Goal: Information Seeking & Learning: Find specific page/section

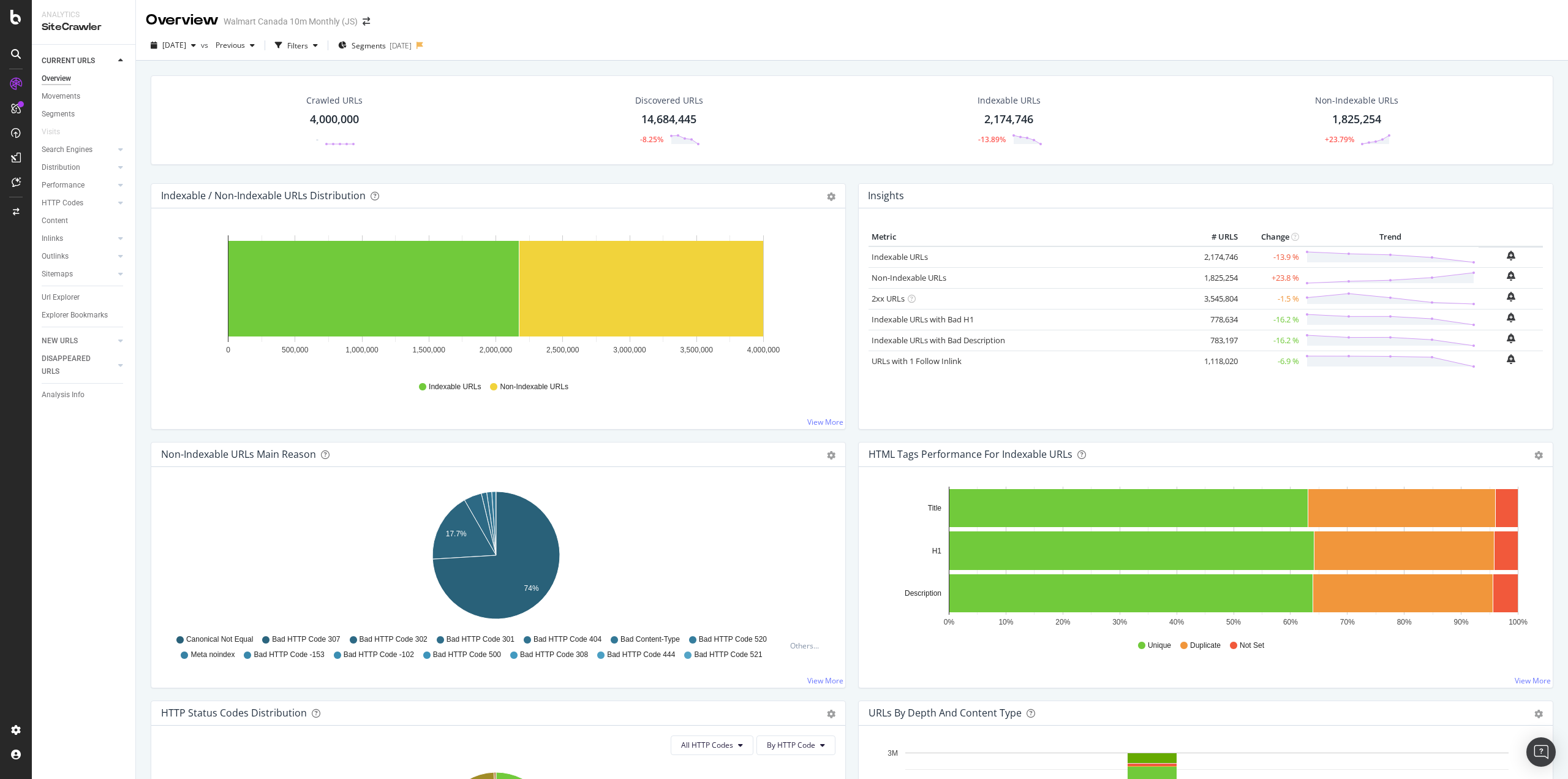
click at [57, 299] on div "Url Explorer" at bounding box center [61, 297] width 38 height 13
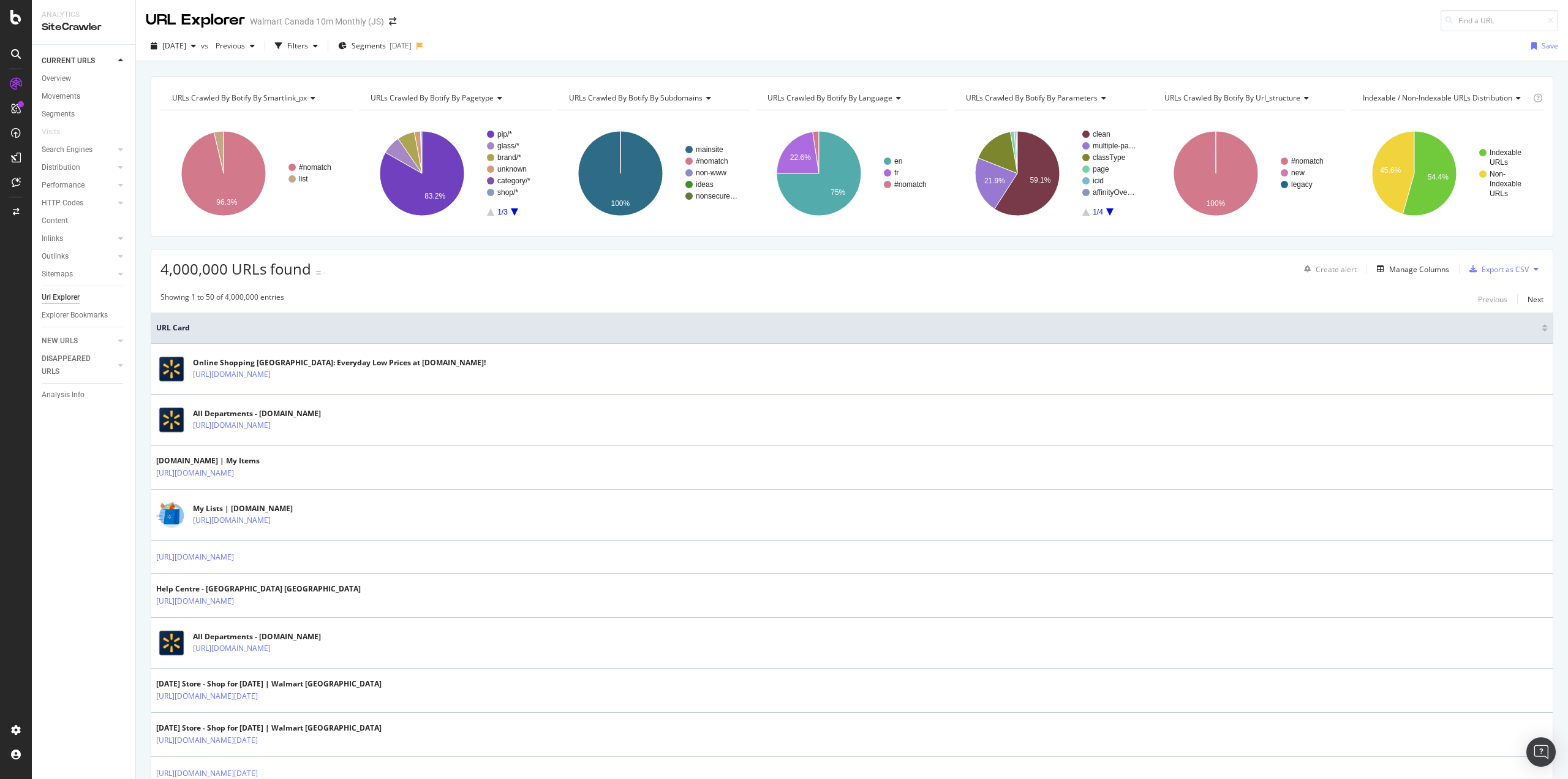
click at [308, 42] on div "Filters" at bounding box center [297, 45] width 21 height 10
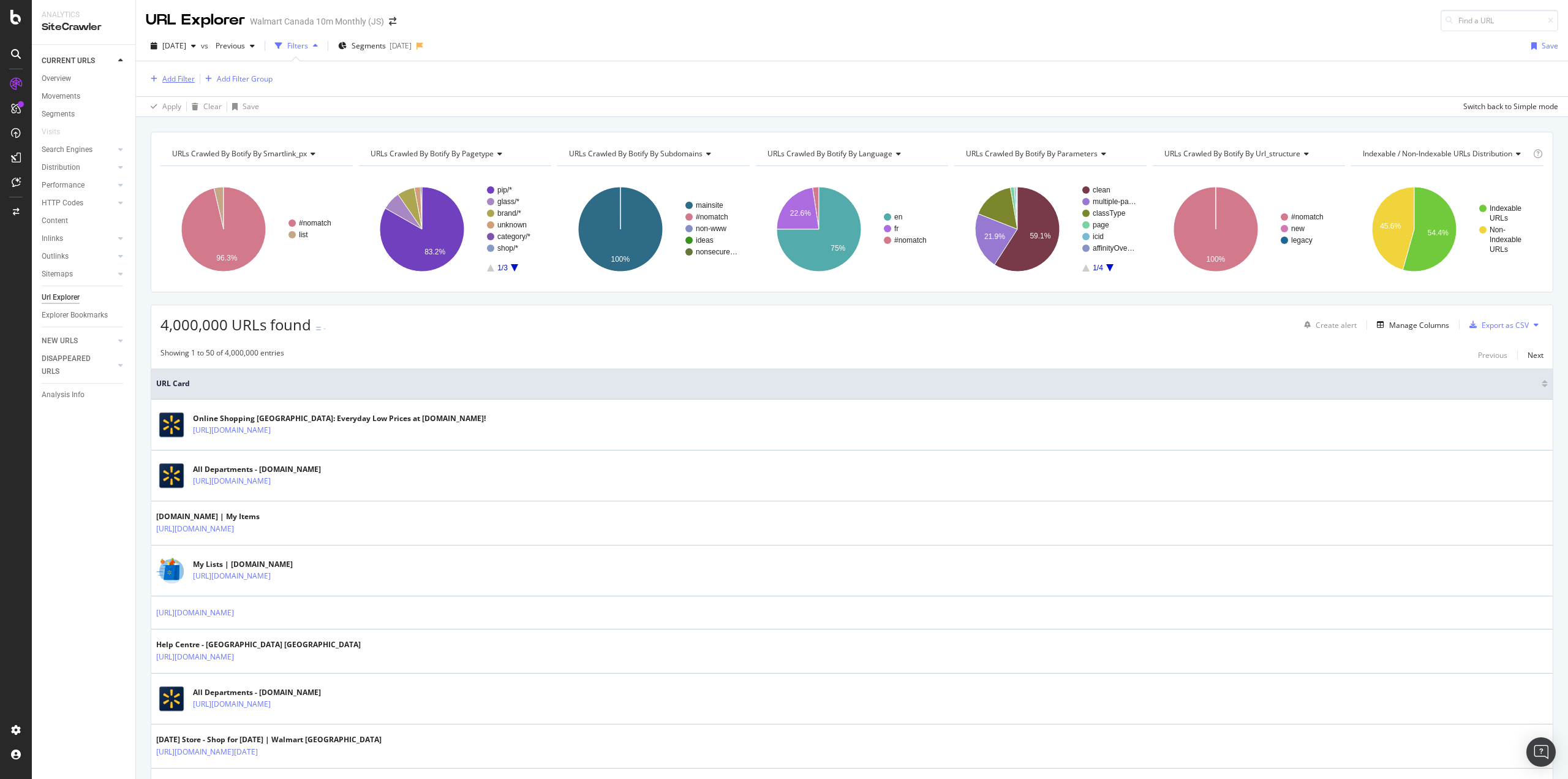
click at [184, 81] on div "Add Filter" at bounding box center [179, 79] width 32 height 10
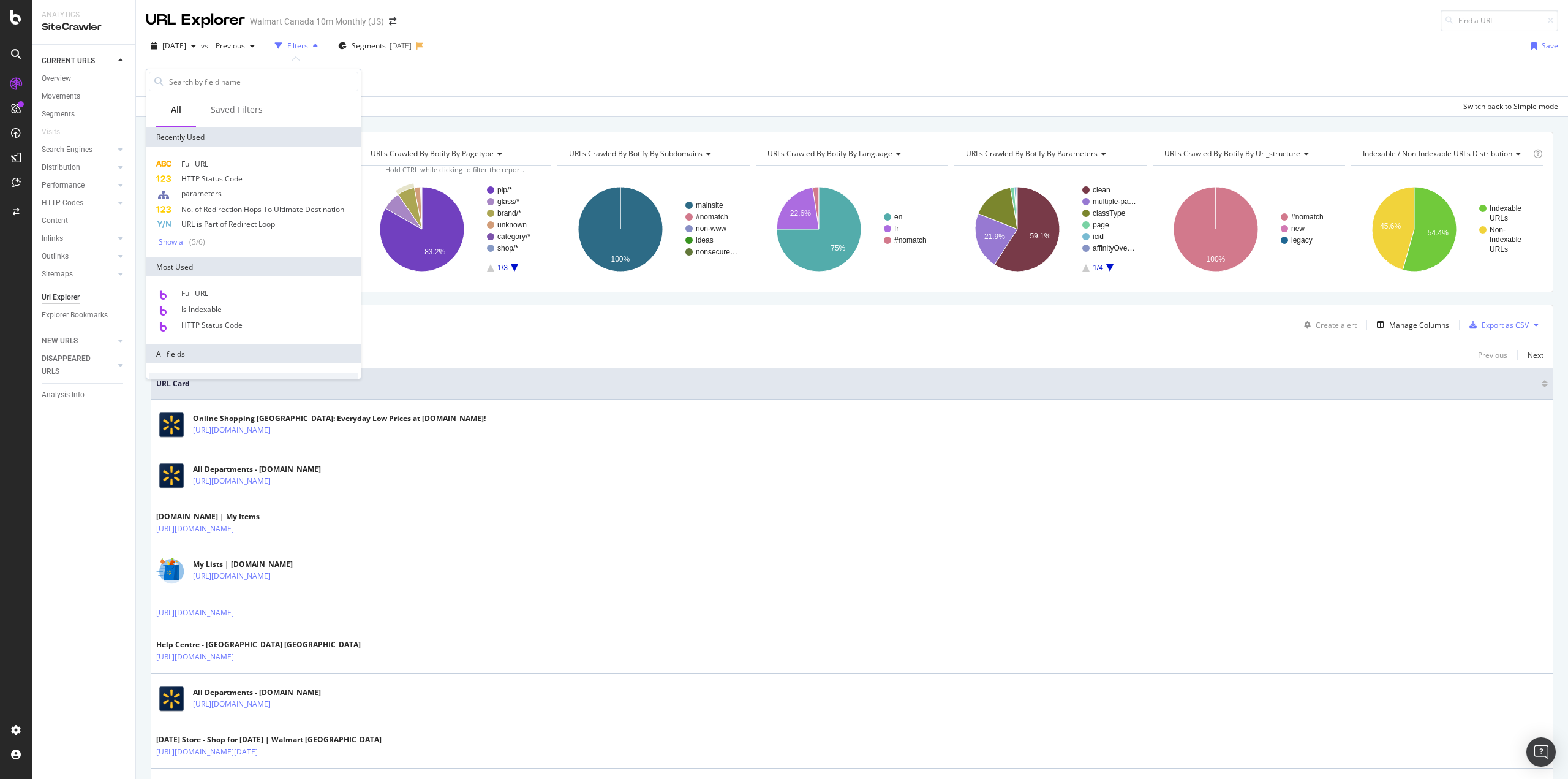
click at [186, 49] on span "2025 Sep. 5th" at bounding box center [174, 45] width 24 height 10
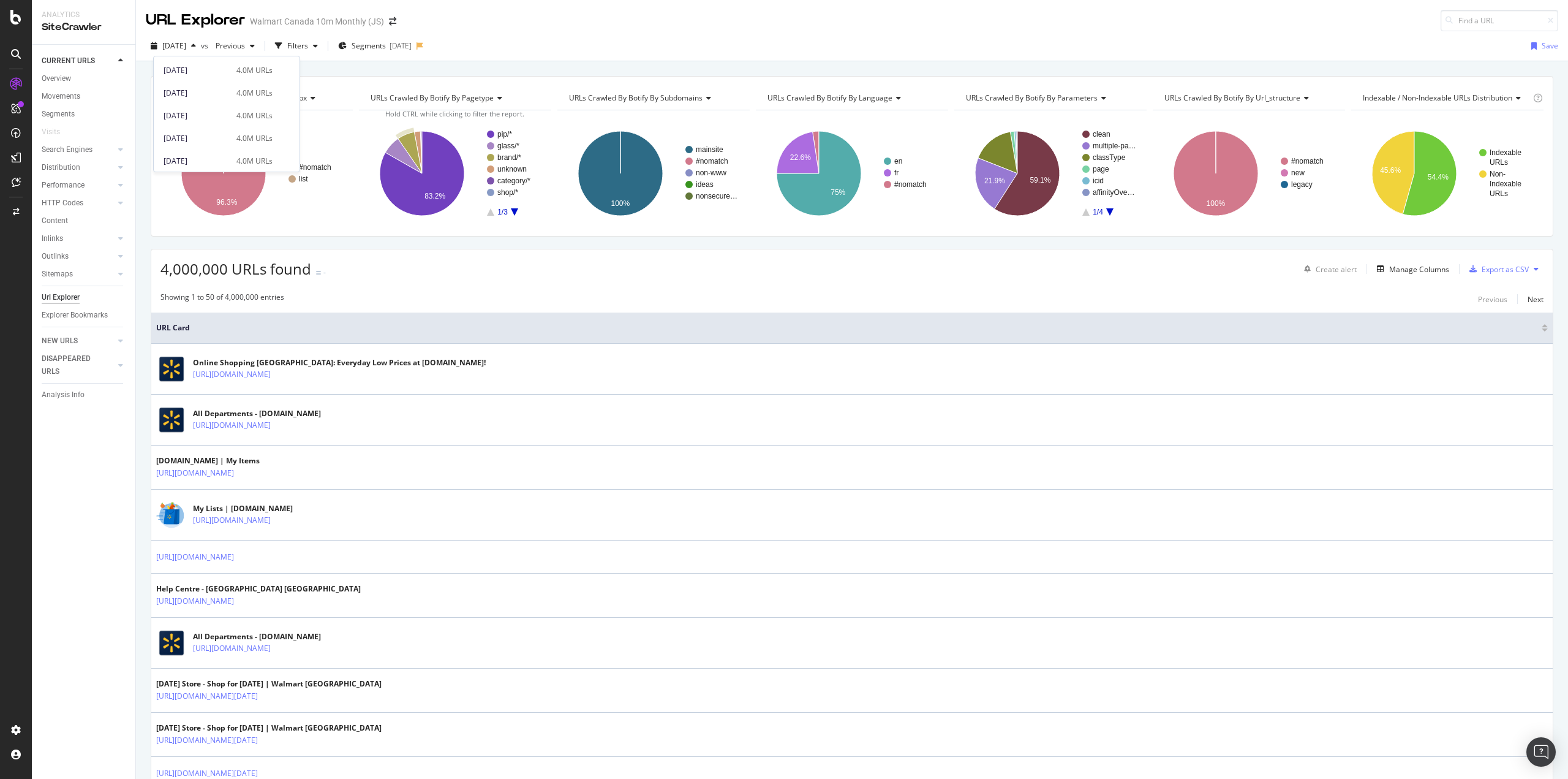
scroll to position [677, 0]
click at [200, 156] on div "[DATE]" at bounding box center [196, 158] width 66 height 11
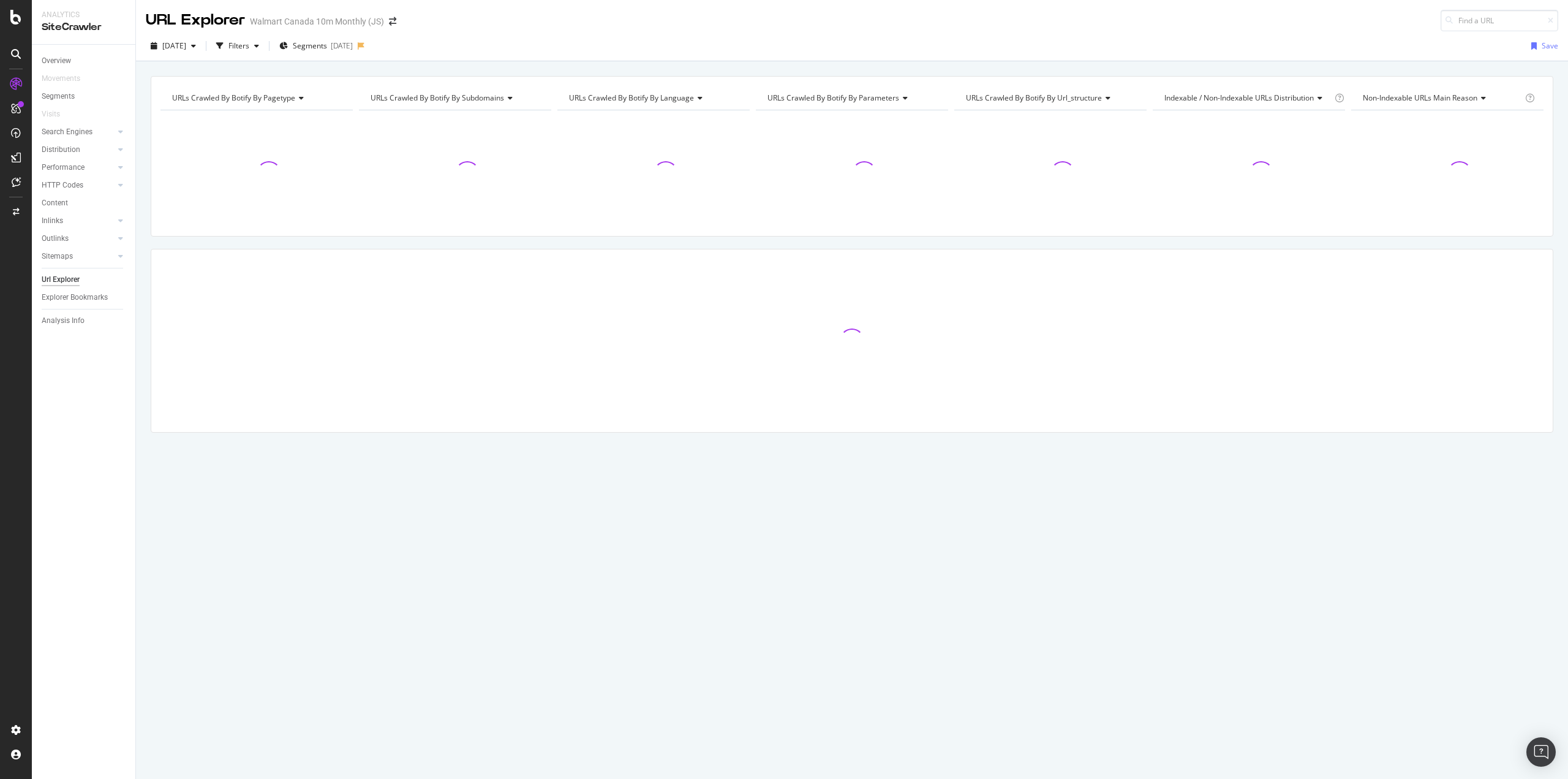
click at [264, 51] on div "Filters" at bounding box center [238, 45] width 53 height 18
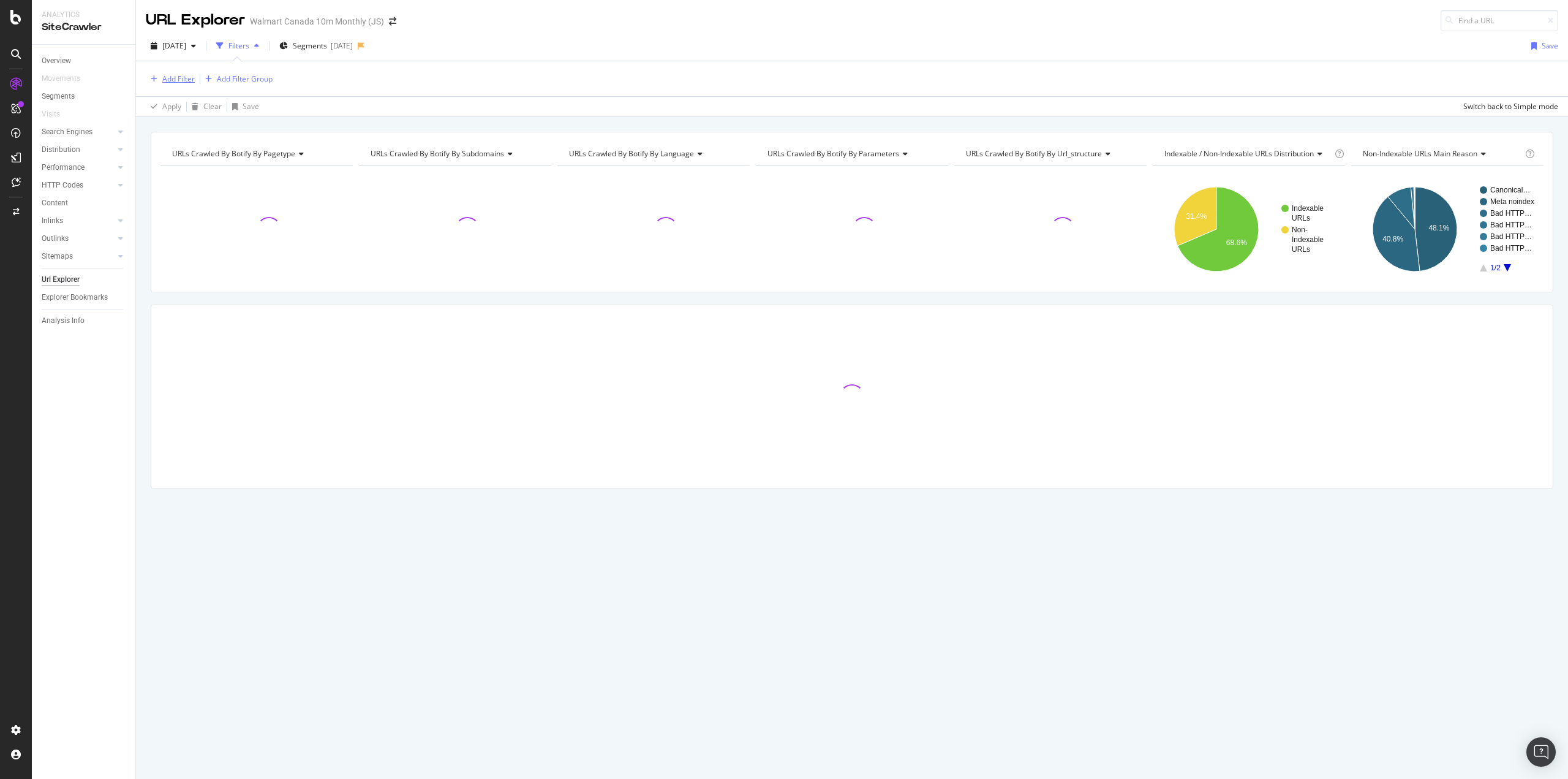
click at [183, 79] on div "Add Filter" at bounding box center [179, 79] width 32 height 10
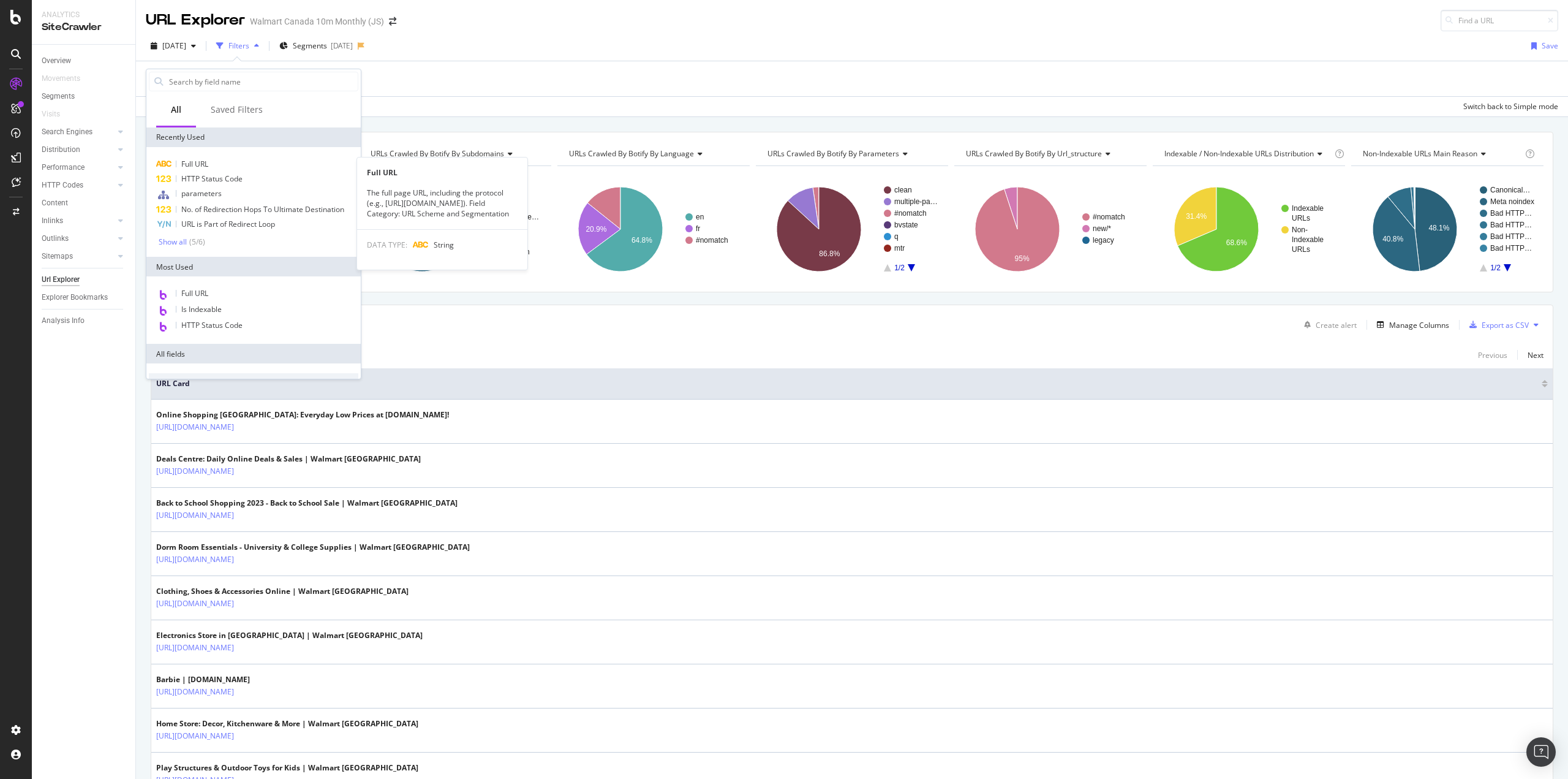
click at [221, 162] on div "Full URL" at bounding box center [253, 165] width 209 height 15
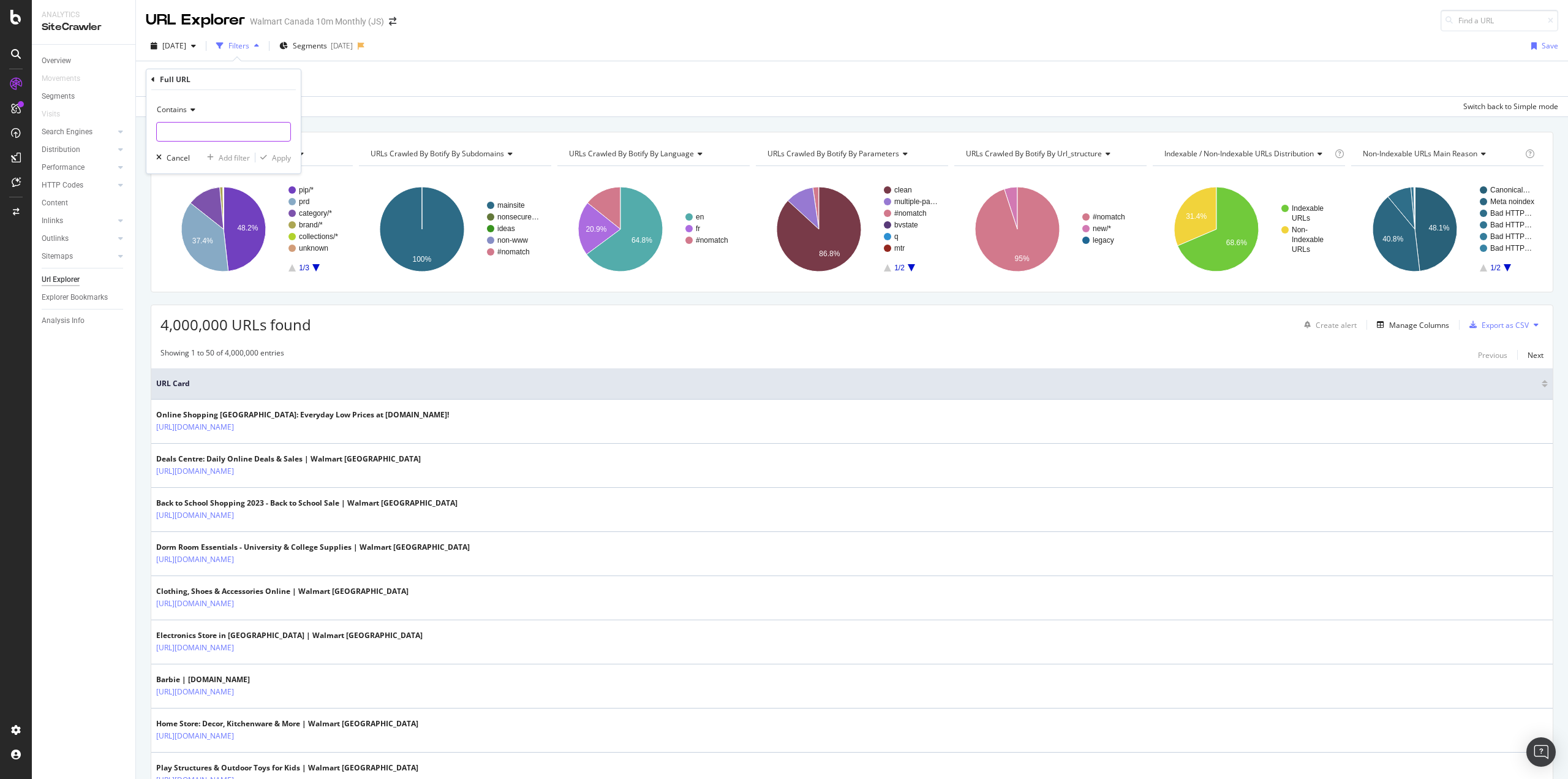
click at [216, 130] on input "text" at bounding box center [223, 131] width 133 height 20
type input "?f37"
click at [281, 159] on div "Apply" at bounding box center [282, 157] width 19 height 10
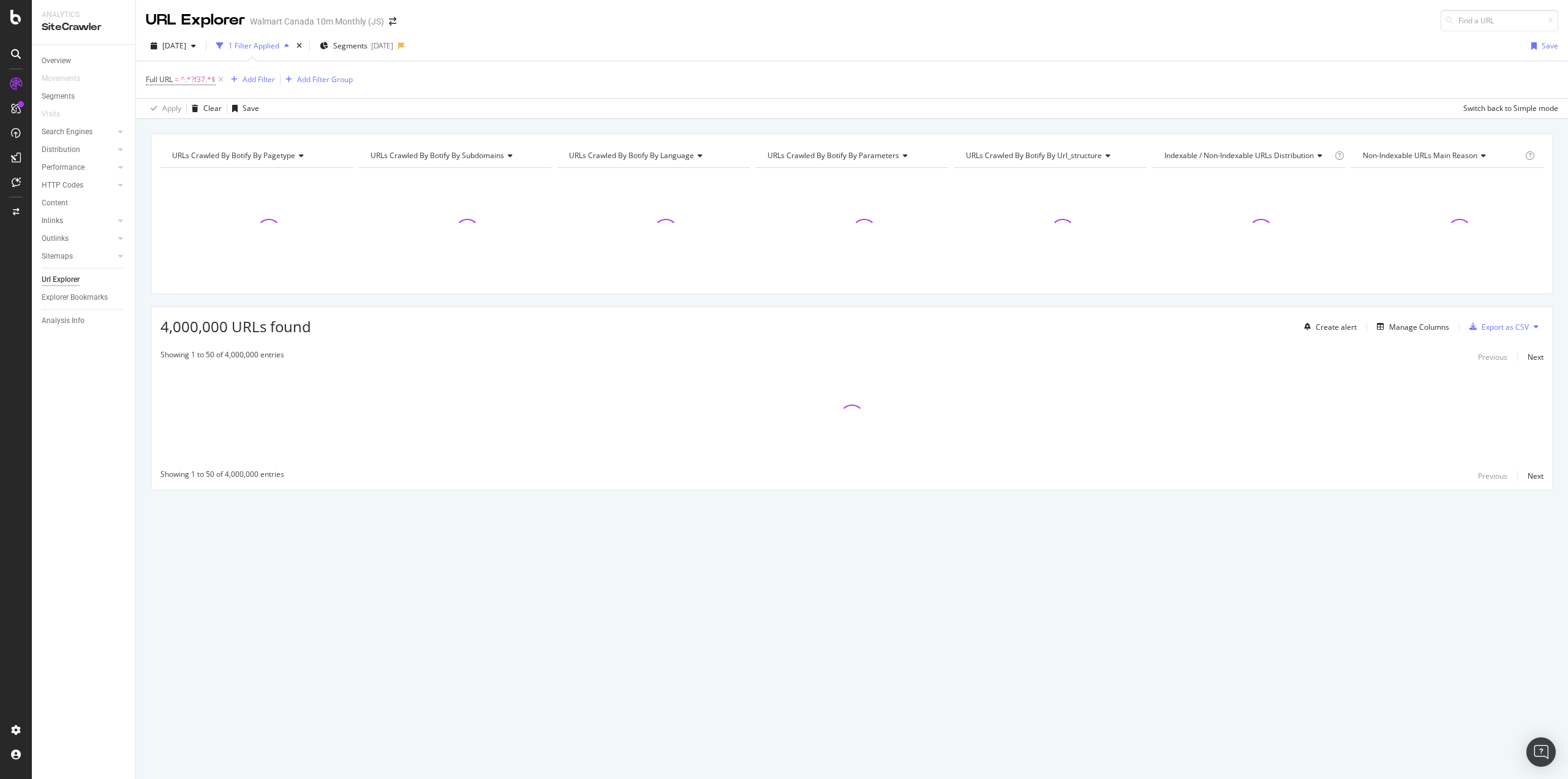
click at [190, 83] on span "^.*?f37.*$" at bounding box center [198, 79] width 35 height 17
click at [195, 134] on input "?f37" at bounding box center [215, 130] width 116 height 20
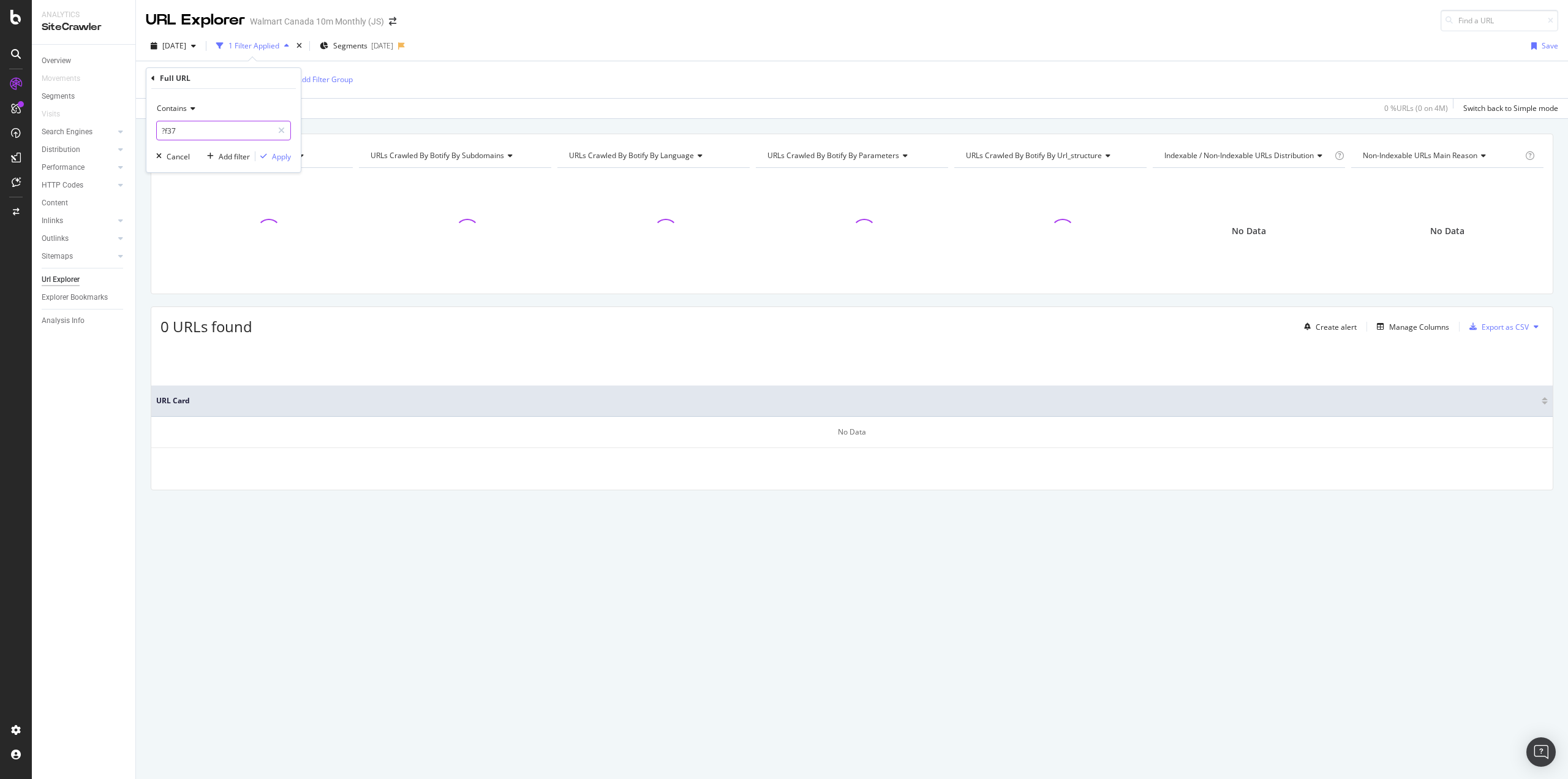
click at [200, 130] on input "?f37" at bounding box center [215, 130] width 116 height 20
drag, startPoint x: 190, startPoint y: 132, endPoint x: 150, endPoint y: 135, distance: 40.1
click at [150, 135] on div "Contains ?f37 Cancel Add filter Apply" at bounding box center [223, 130] width 154 height 83
type input "f=37"
click at [276, 156] on div "Apply" at bounding box center [282, 156] width 19 height 10
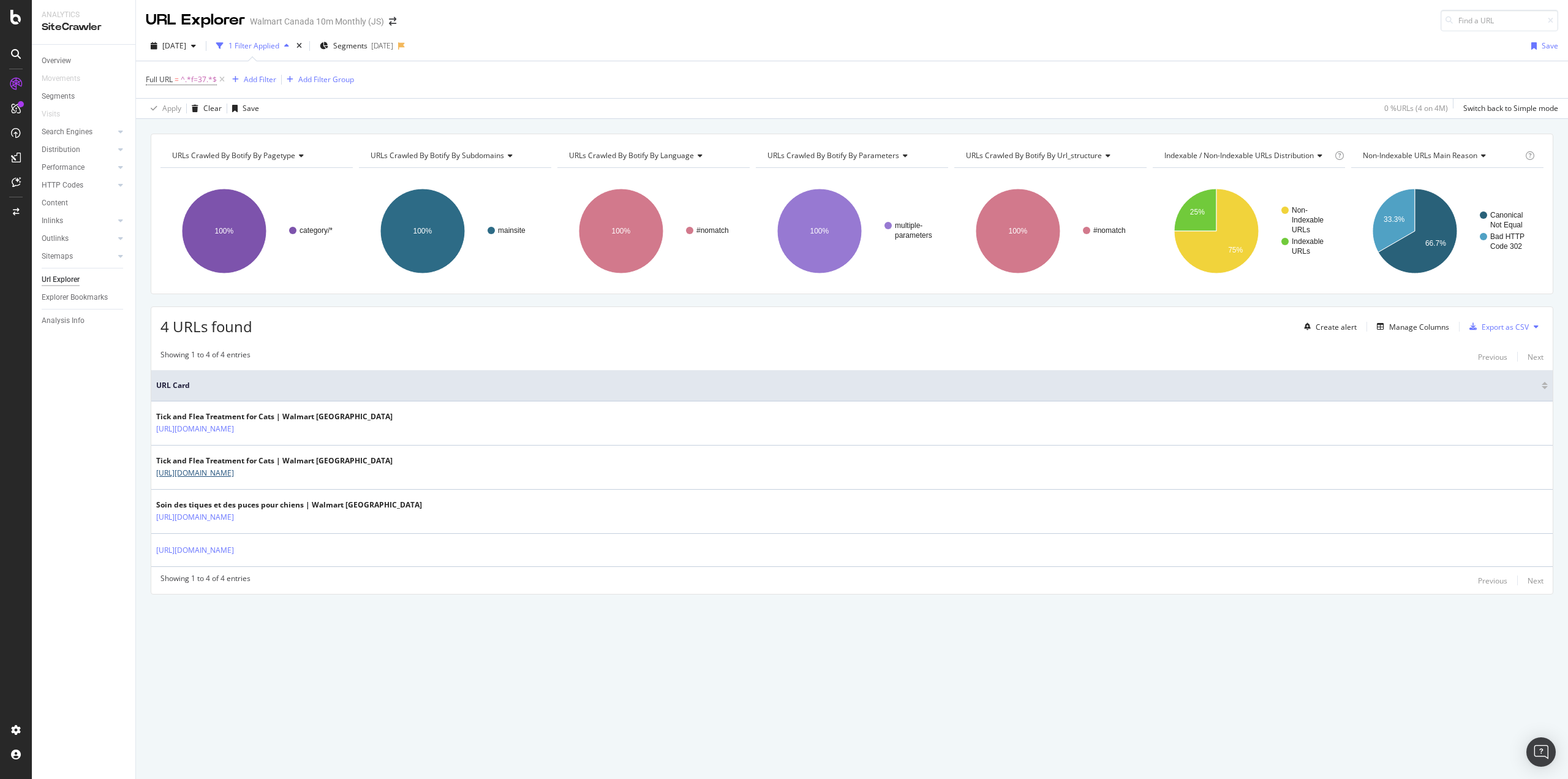
click at [234, 474] on link "[URL][DOMAIN_NAME]" at bounding box center [195, 473] width 78 height 12
click at [246, 473] on icon at bounding box center [242, 473] width 7 height 7
click at [201, 81] on span "^.*f=37.*$" at bounding box center [198, 79] width 36 height 17
click at [202, 126] on input "f=37" at bounding box center [215, 130] width 116 height 20
paste input "https://www.walmart.ca/fr/aide/pourquoi-magasiner-chez-nous"
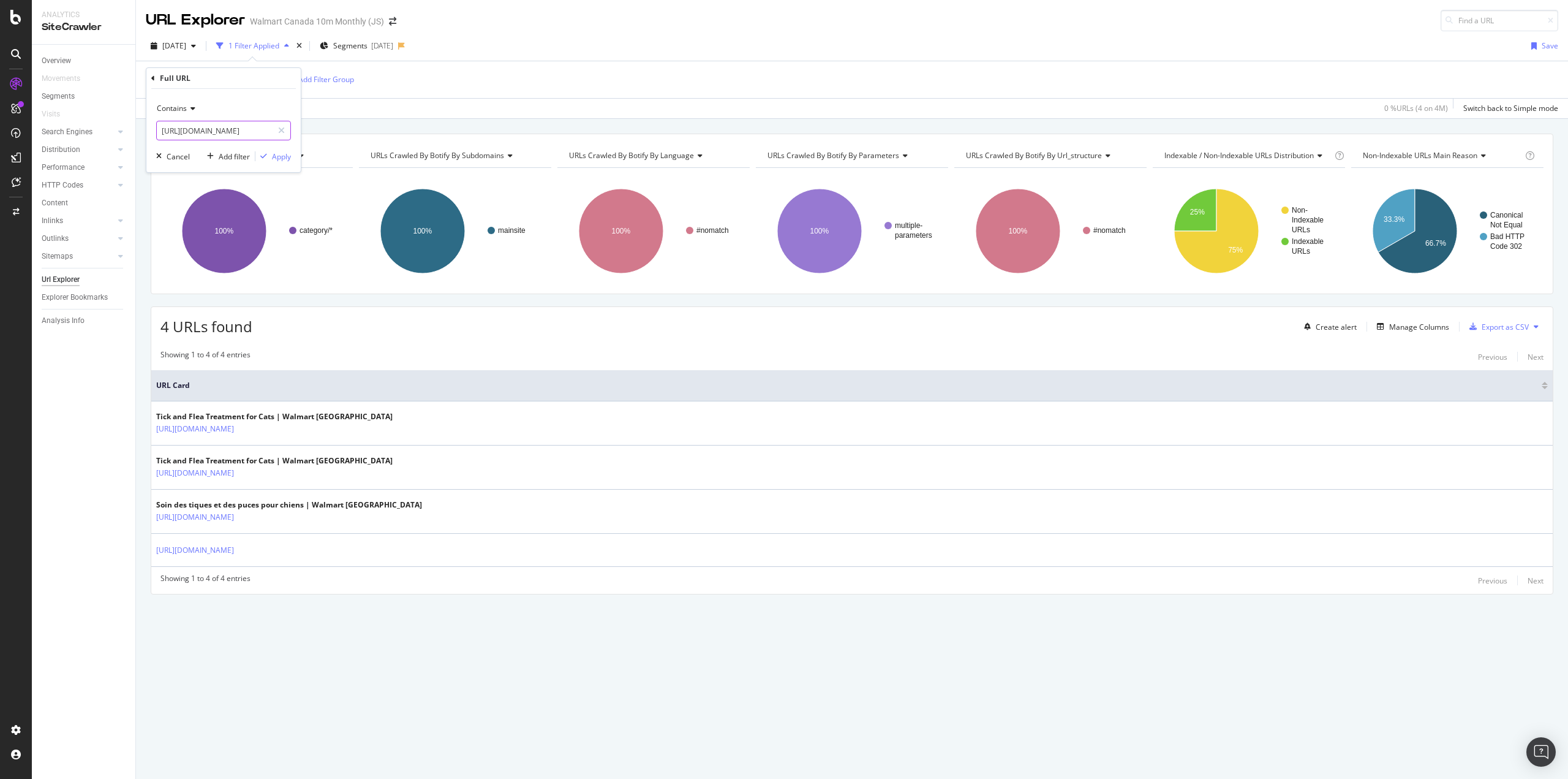
drag, startPoint x: 161, startPoint y: 130, endPoint x: 152, endPoint y: 125, distance: 10.3
click at [152, 125] on div "Contains https://www.walmart.ca/fr/aide/pourquoi-magasiner-chez-nous Cancel Add…" at bounding box center [223, 130] width 154 height 83
click at [241, 131] on input "https://www.walmart.ca/fr/aide/pourquoi-magasiner-chez-nous" at bounding box center [215, 130] width 116 height 20
drag, startPoint x: 242, startPoint y: 132, endPoint x: -7, endPoint y: 142, distance: 249.2
click at [0, 142] on html "Analytics SiteCrawler Overview Movements Segments Visits Search Engines Top Cha…" at bounding box center [784, 390] width 1568 height 779
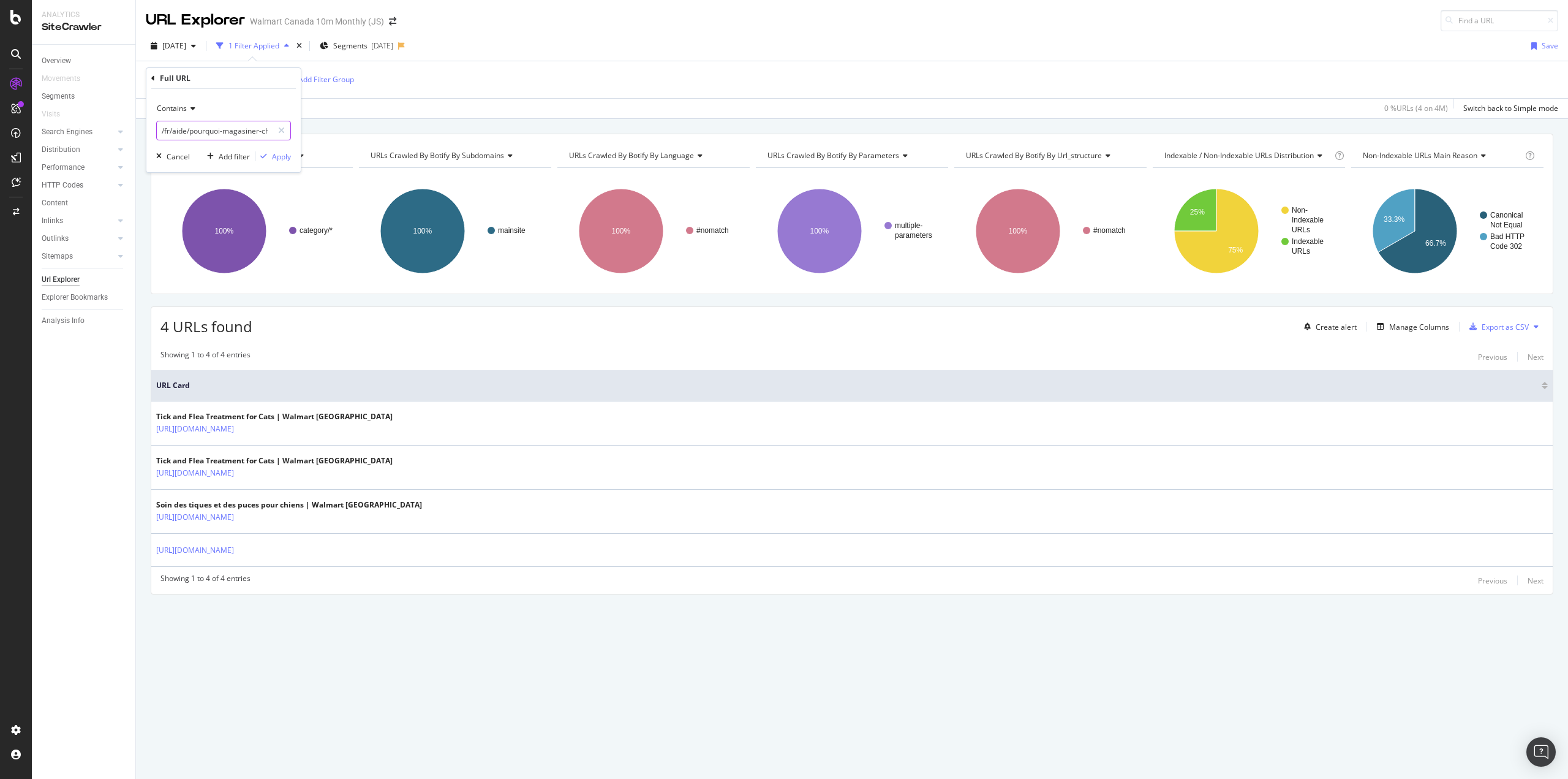
type input "/fr/aide/pourquoi-magasiner-chez-nous"
click at [282, 159] on div "Apply" at bounding box center [282, 156] width 19 height 10
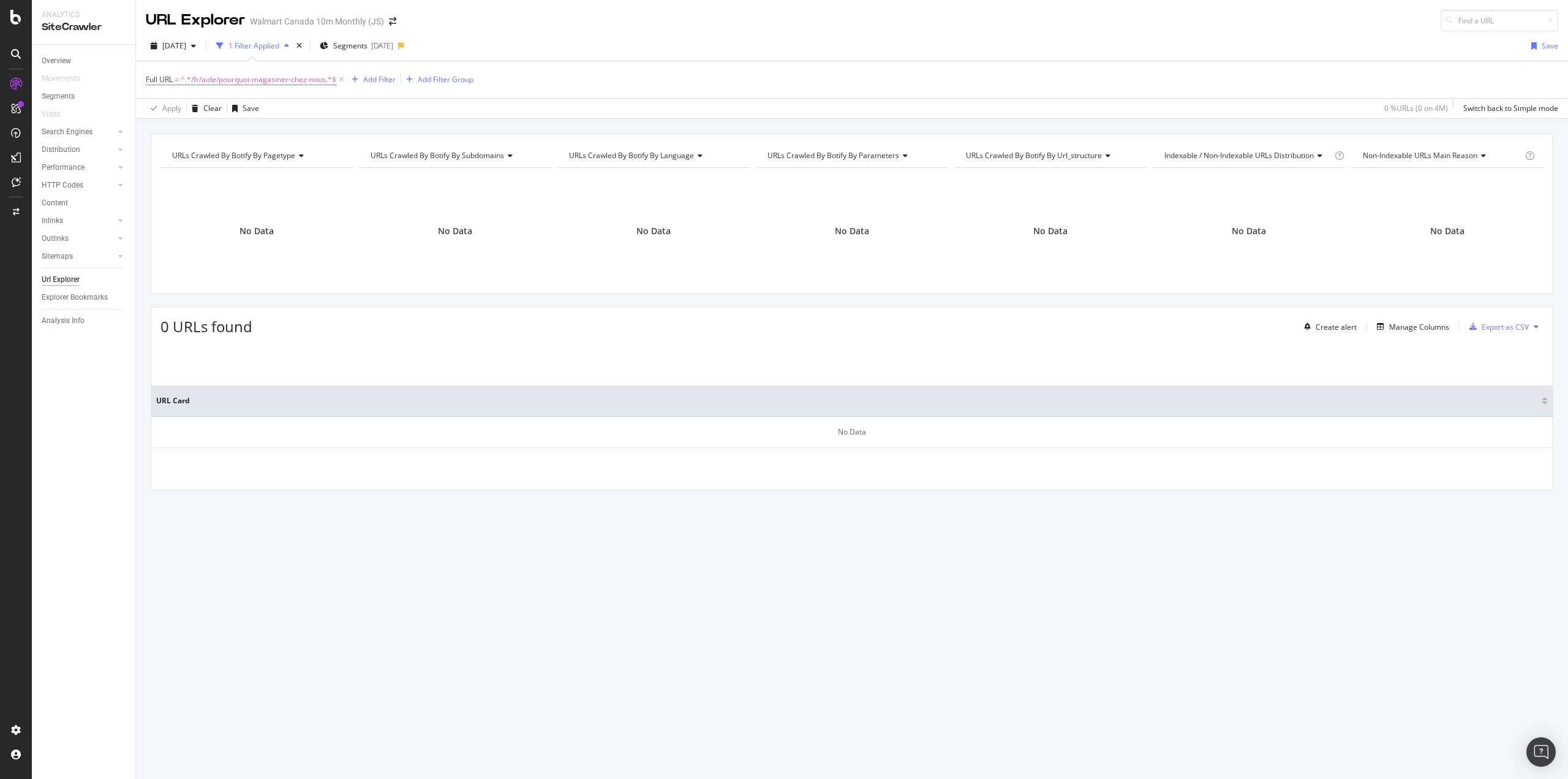
click at [293, 79] on span "^.*/fr/aide/pourquoi-magasiner-chez-nous.*$" at bounding box center [259, 79] width 156 height 17
click at [225, 132] on input "/fr/aide/pourquoi-magasiner-chez-nous" at bounding box center [215, 130] width 116 height 20
drag, startPoint x: 195, startPoint y: 133, endPoint x: 311, endPoint y: 132, distance: 116.0
click at [311, 132] on body "Analytics SiteCrawler Overview Movements Segments Visits Search Engines Top Cha…" at bounding box center [784, 390] width 1568 height 779
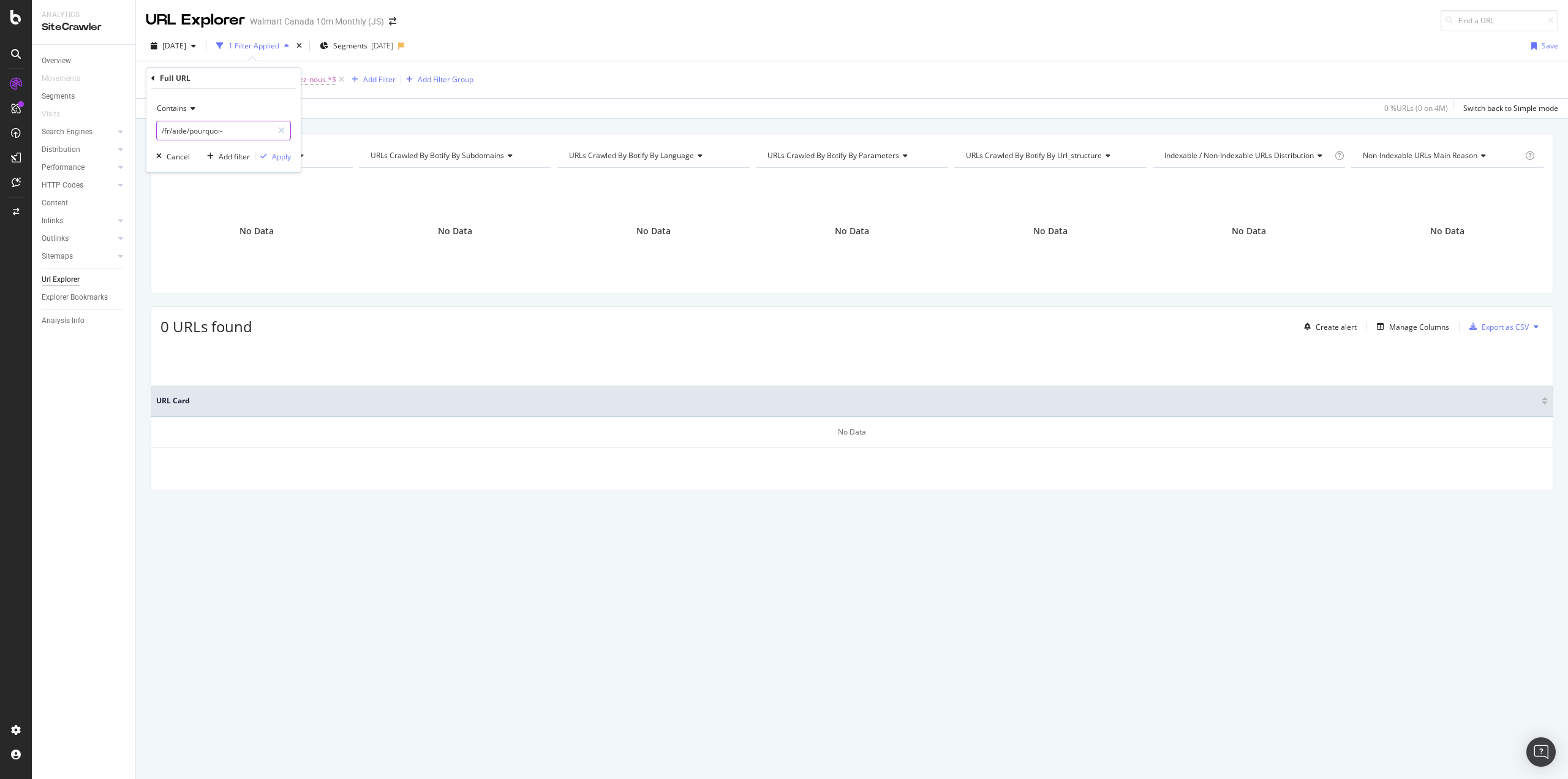
scroll to position [0, 0]
type input "/fr/aide/pourquoi"
click at [280, 156] on div "Apply" at bounding box center [282, 156] width 19 height 10
click at [227, 81] on span "^.*/fr/aide/pourquoi.*$" at bounding box center [220, 79] width 79 height 17
click at [234, 128] on input "/fr/aide/pourquoi" at bounding box center [215, 130] width 116 height 20
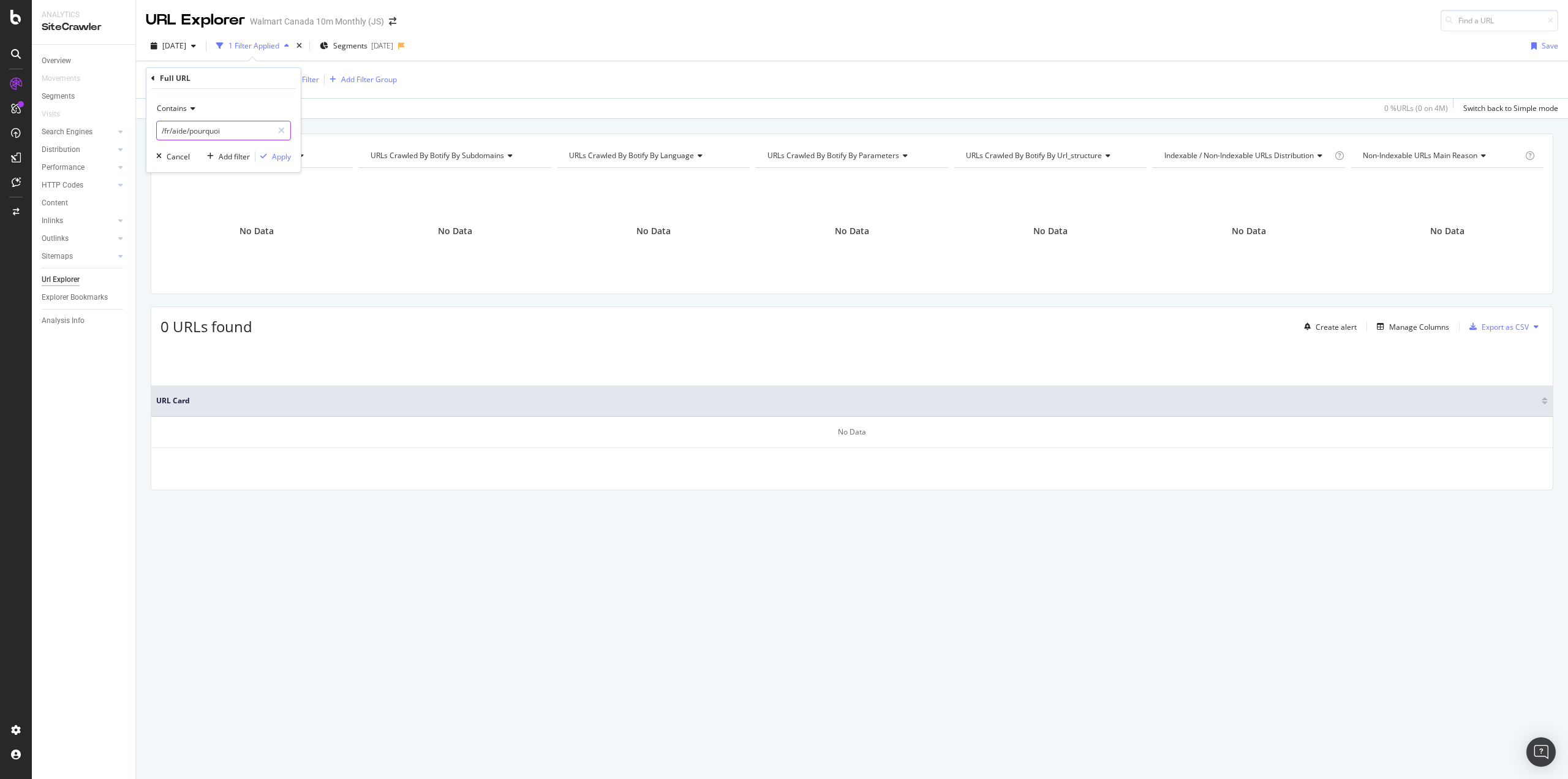
click at [246, 128] on input "/fr/aide/pourquoi" at bounding box center [215, 130] width 116 height 20
type input "/fr/aide/"
click at [277, 152] on div "Apply" at bounding box center [282, 156] width 19 height 10
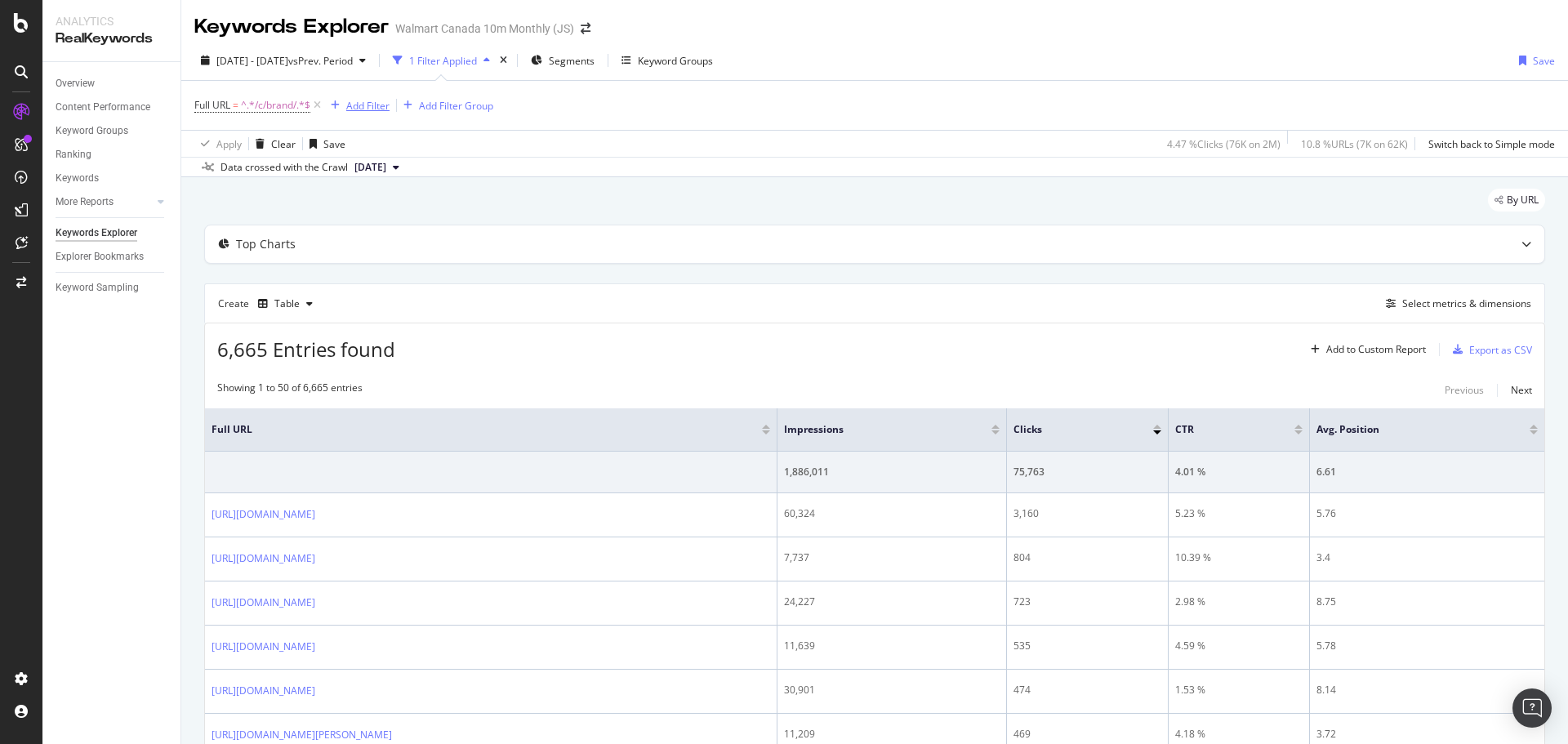
click at [366, 107] on div "Add Filter" at bounding box center [368, 105] width 43 height 14
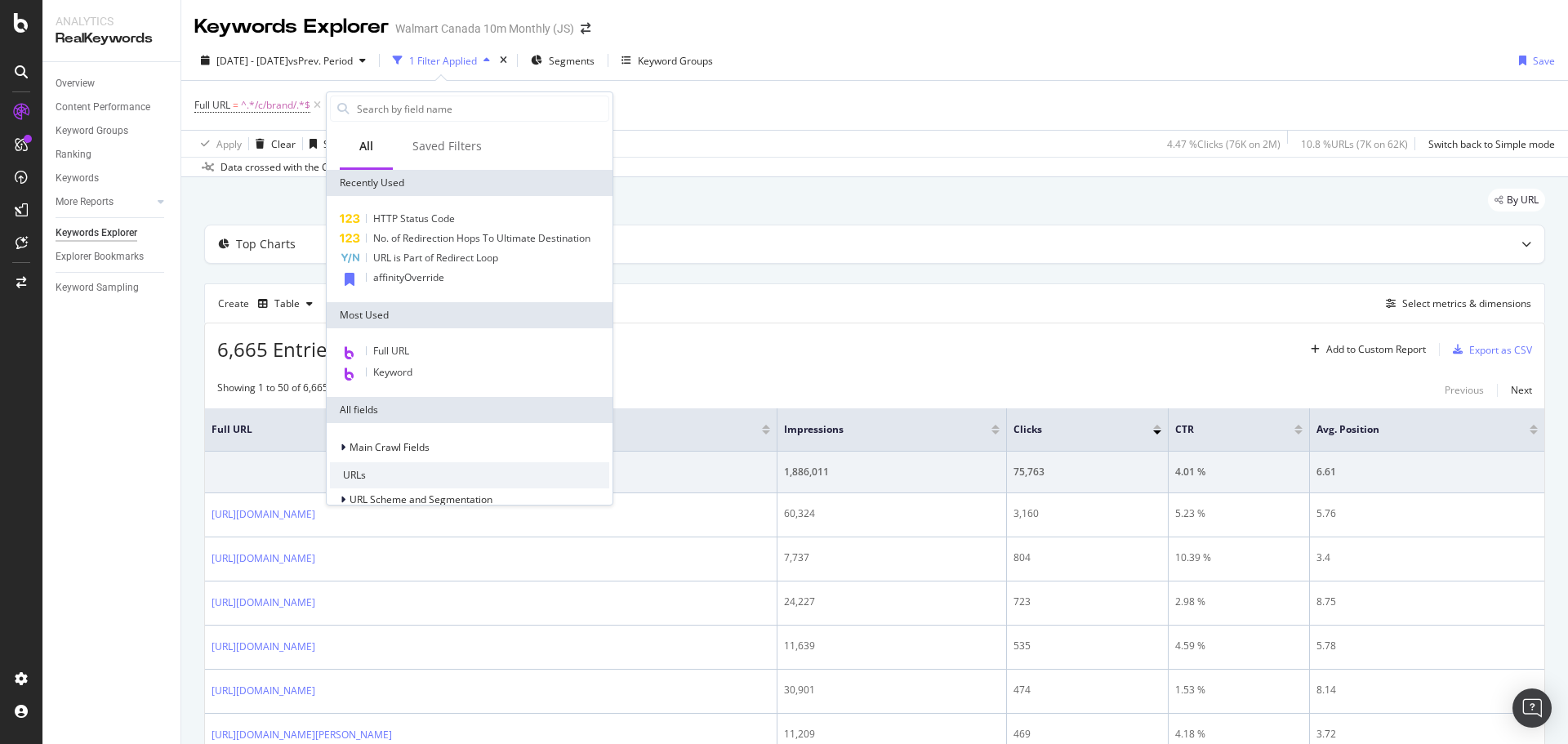
click at [419, 352] on div "Full URL" at bounding box center [469, 352] width 279 height 22
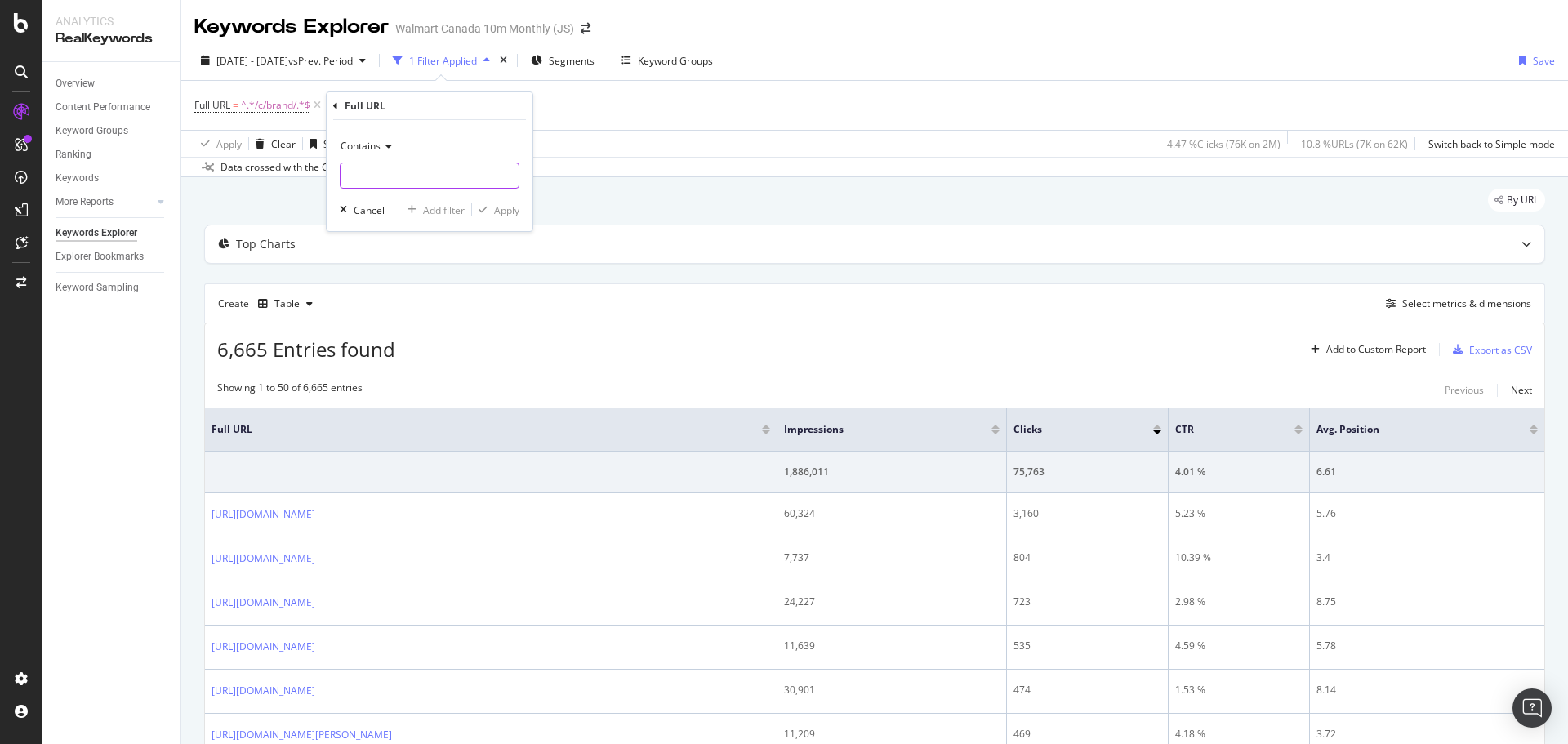
click at [392, 176] on input "text" at bounding box center [429, 175] width 178 height 26
type input "apple"
click at [506, 210] on div "Apply" at bounding box center [506, 209] width 25 height 14
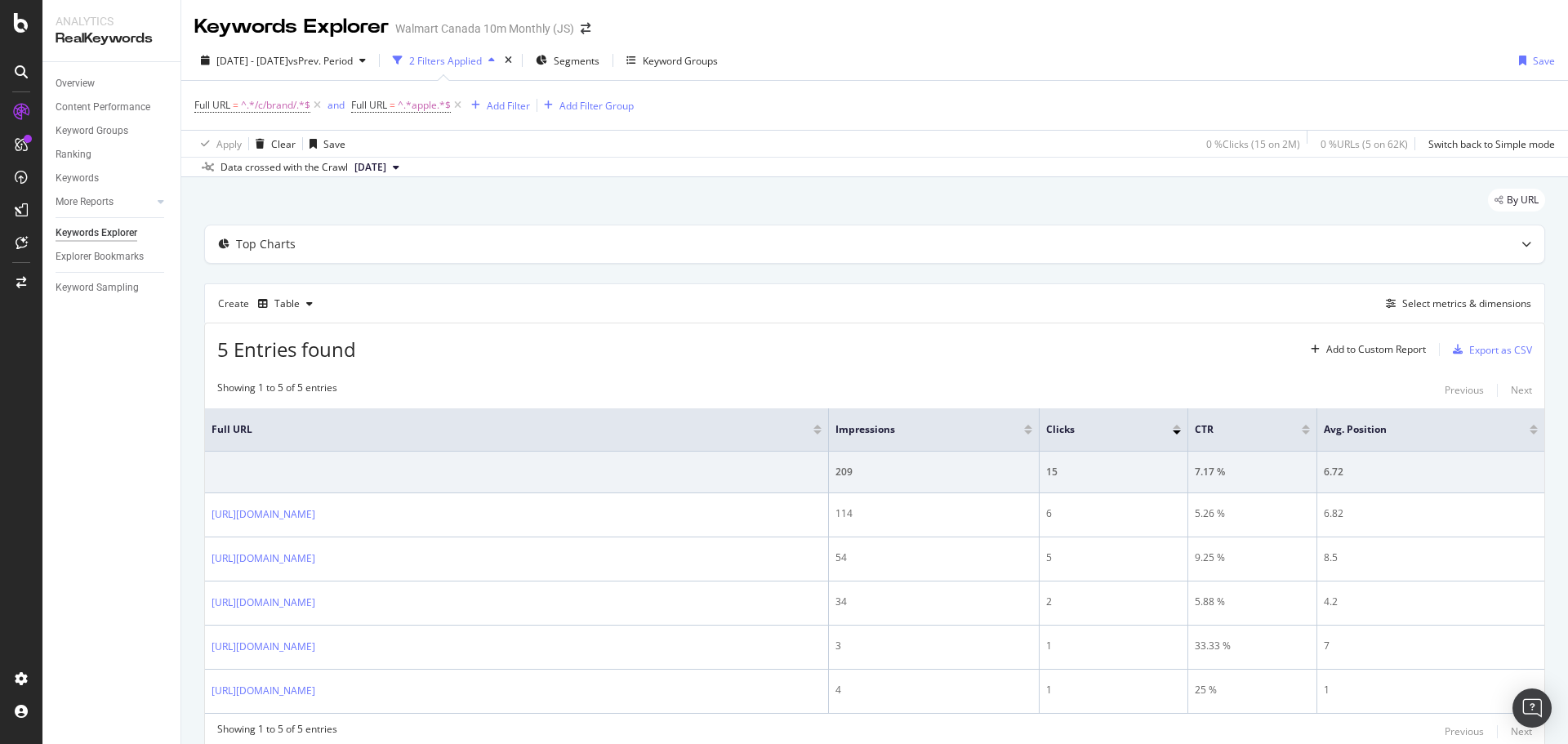
click at [446, 562] on div "https://www.walmart.ca/en/c/brand/apple-airpods" at bounding box center [516, 559] width 610 height 17
click at [331, 562] on icon at bounding box center [326, 558] width 10 height 10
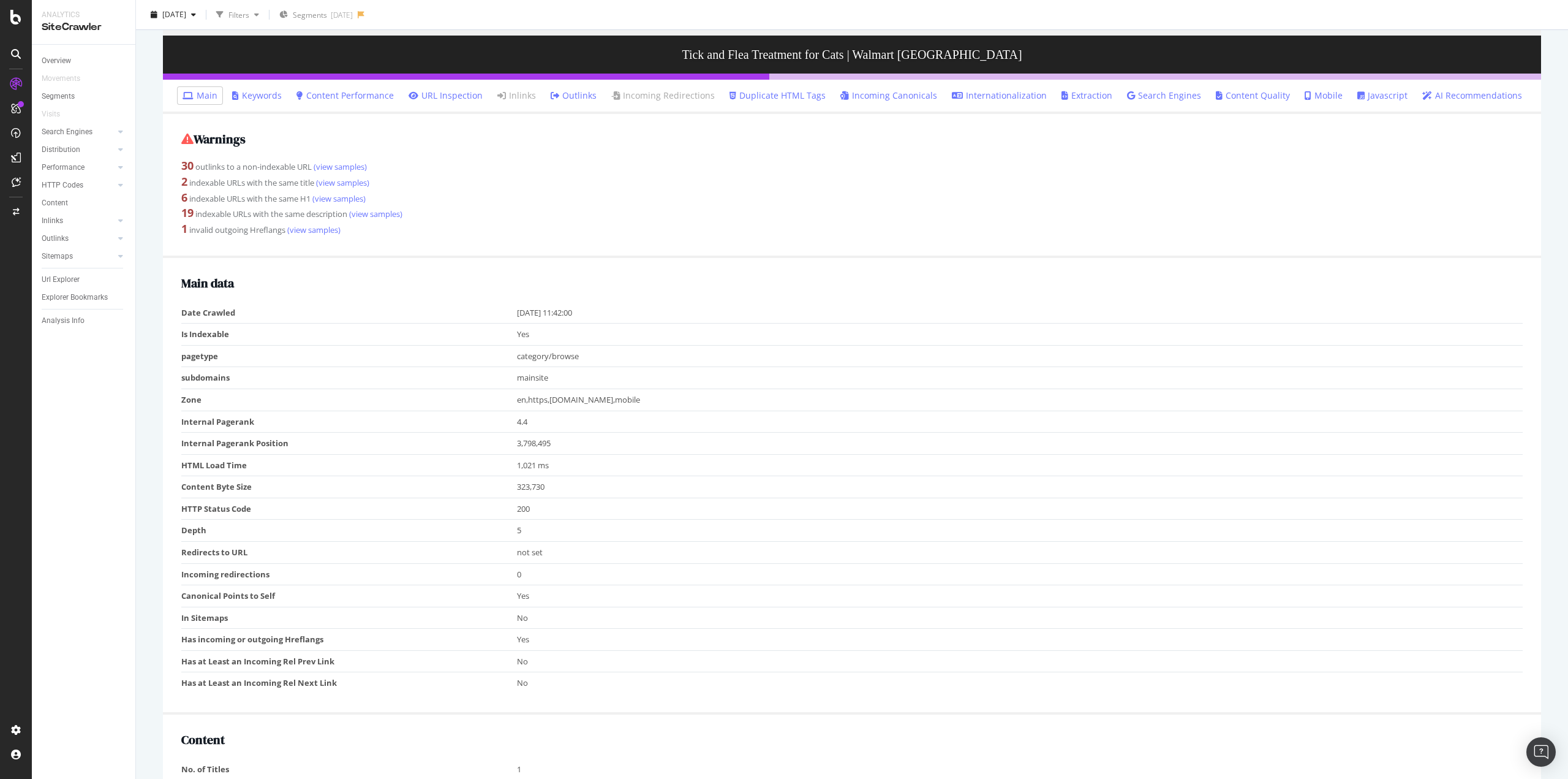
scroll to position [121, 0]
